Goal: Find specific page/section: Find specific page/section

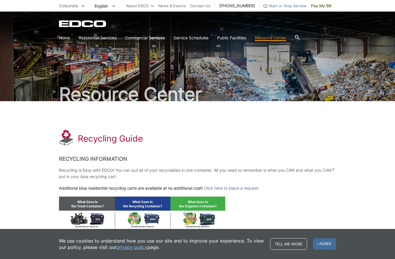
click at [0, 0] on link "Disposal Sites and Recycling Centers" at bounding box center [0, 0] width 0 height 0
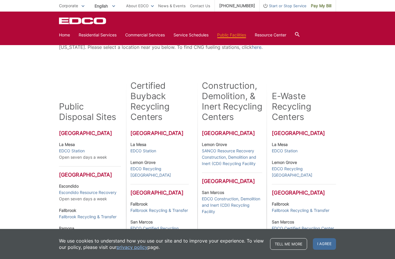
scroll to position [95, 0]
click at [358, 158] on div "Many EDCO public disposal sites and certified buyback recycling centers are loc…" at bounding box center [197, 181] width 395 height 350
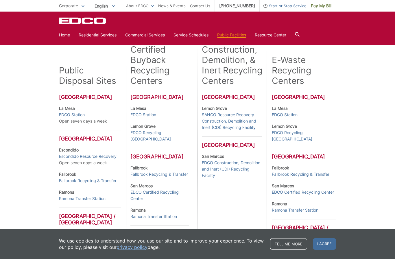
scroll to position [128, 0]
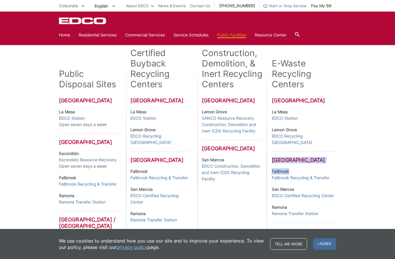
click at [363, 177] on div "Many EDCO public disposal sites and certified buyback recycling centers are loc…" at bounding box center [197, 148] width 395 height 350
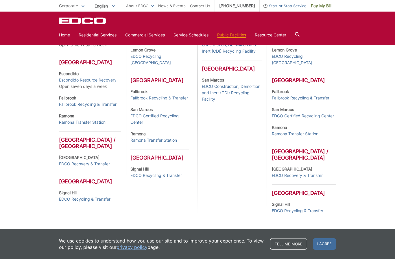
scroll to position [206, 0]
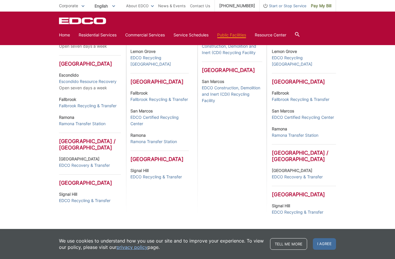
click at [74, 186] on h3 "Los Angeles" at bounding box center [90, 180] width 62 height 12
click at [73, 204] on link "EDCO Recycling & Transfer" at bounding box center [85, 201] width 52 height 6
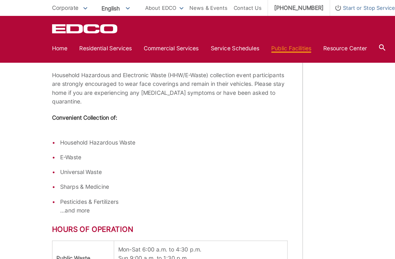
scroll to position [510, 0]
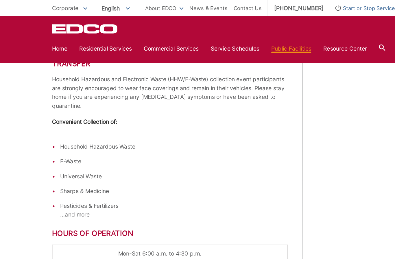
click at [65, 103] on li "Household Hazardous Waste" at bounding box center [147, 106] width 164 height 6
click at [81, 103] on ul "Household Hazardous Waste E-Waste Universal Waste Sharps & Medicine Pesticides …" at bounding box center [144, 131] width 170 height 56
